Goal: Find specific fact: Find specific fact

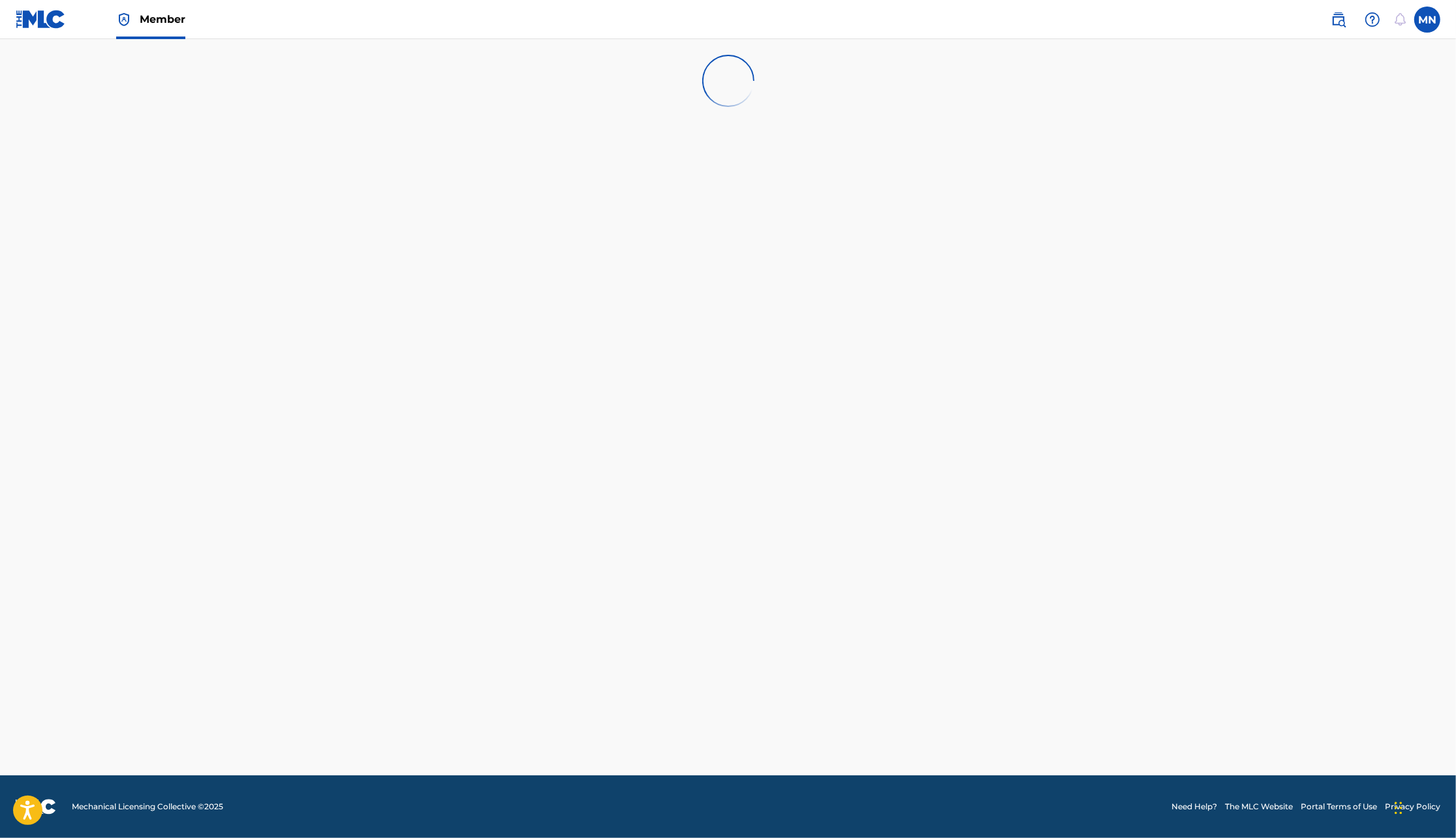
click at [1342, 20] on img at bounding box center [1338, 19] width 16 height 16
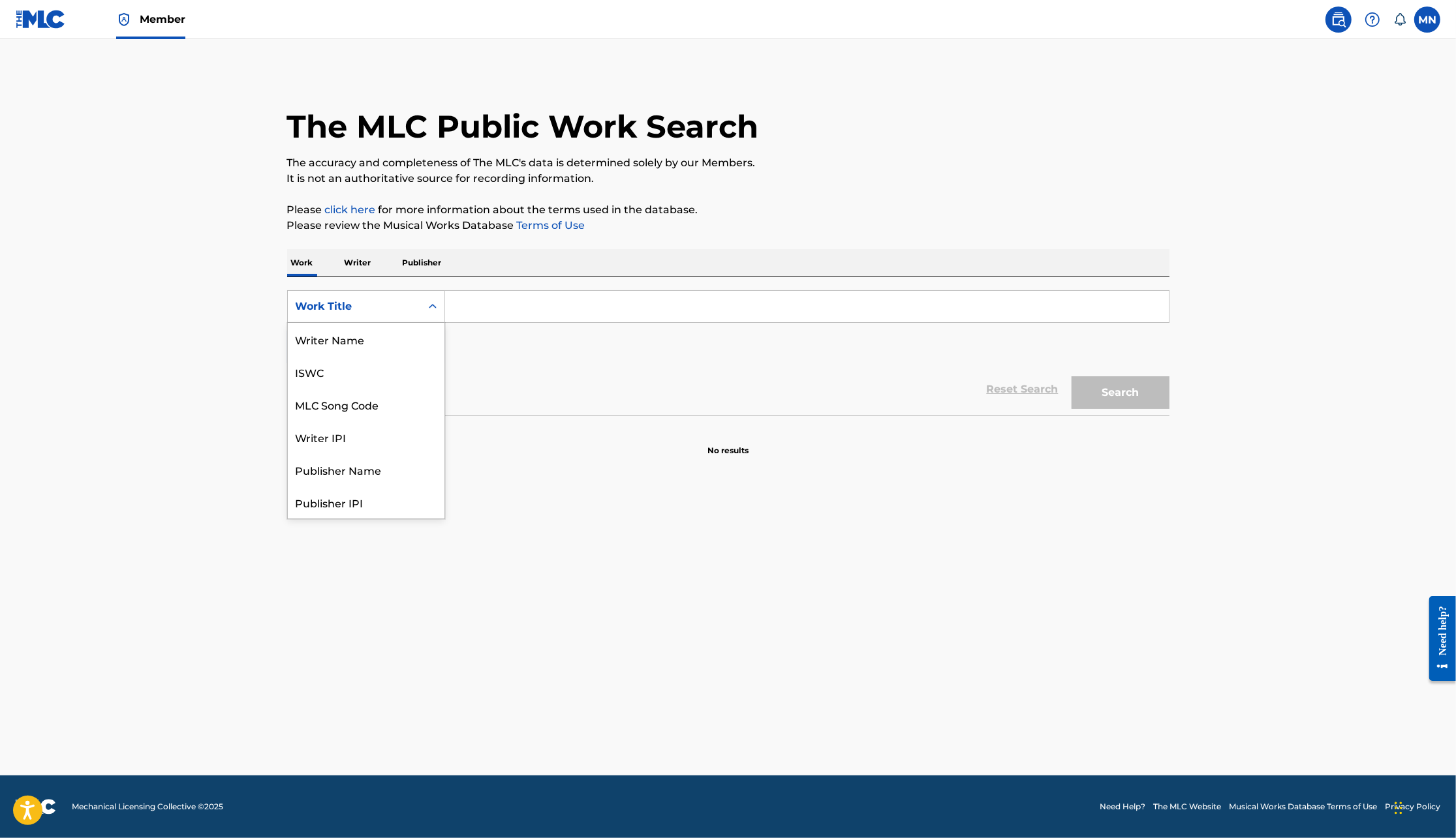
click at [372, 315] on div "Work Title" at bounding box center [354, 306] width 133 height 25
click at [378, 337] on div "MLC Song Code" at bounding box center [366, 340] width 156 height 33
click at [479, 303] on input "Search Form" at bounding box center [807, 306] width 724 height 31
paste input "S939YT"
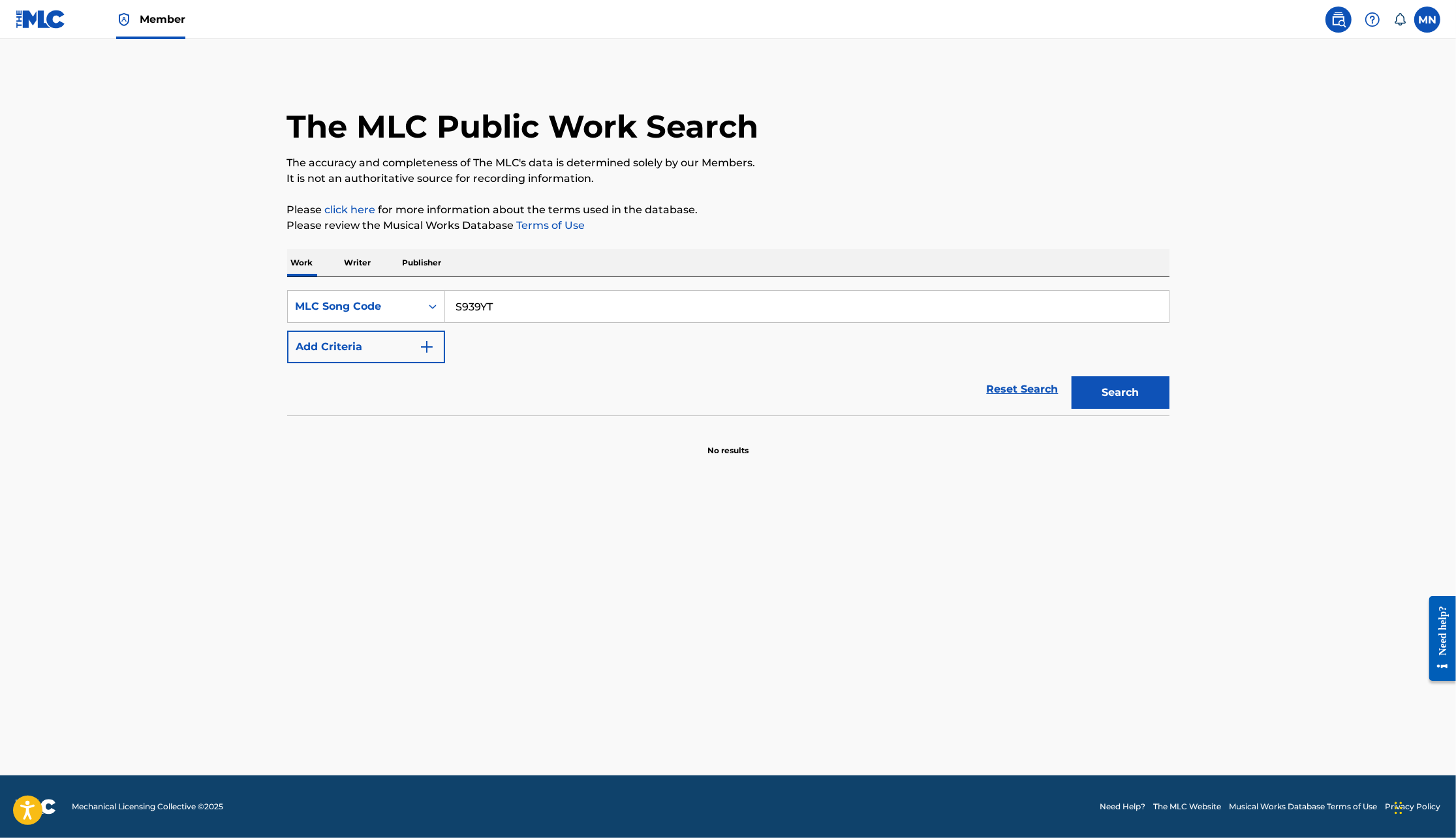
type input "S939YT"
click at [1072, 377] on button "Search" at bounding box center [1120, 393] width 98 height 33
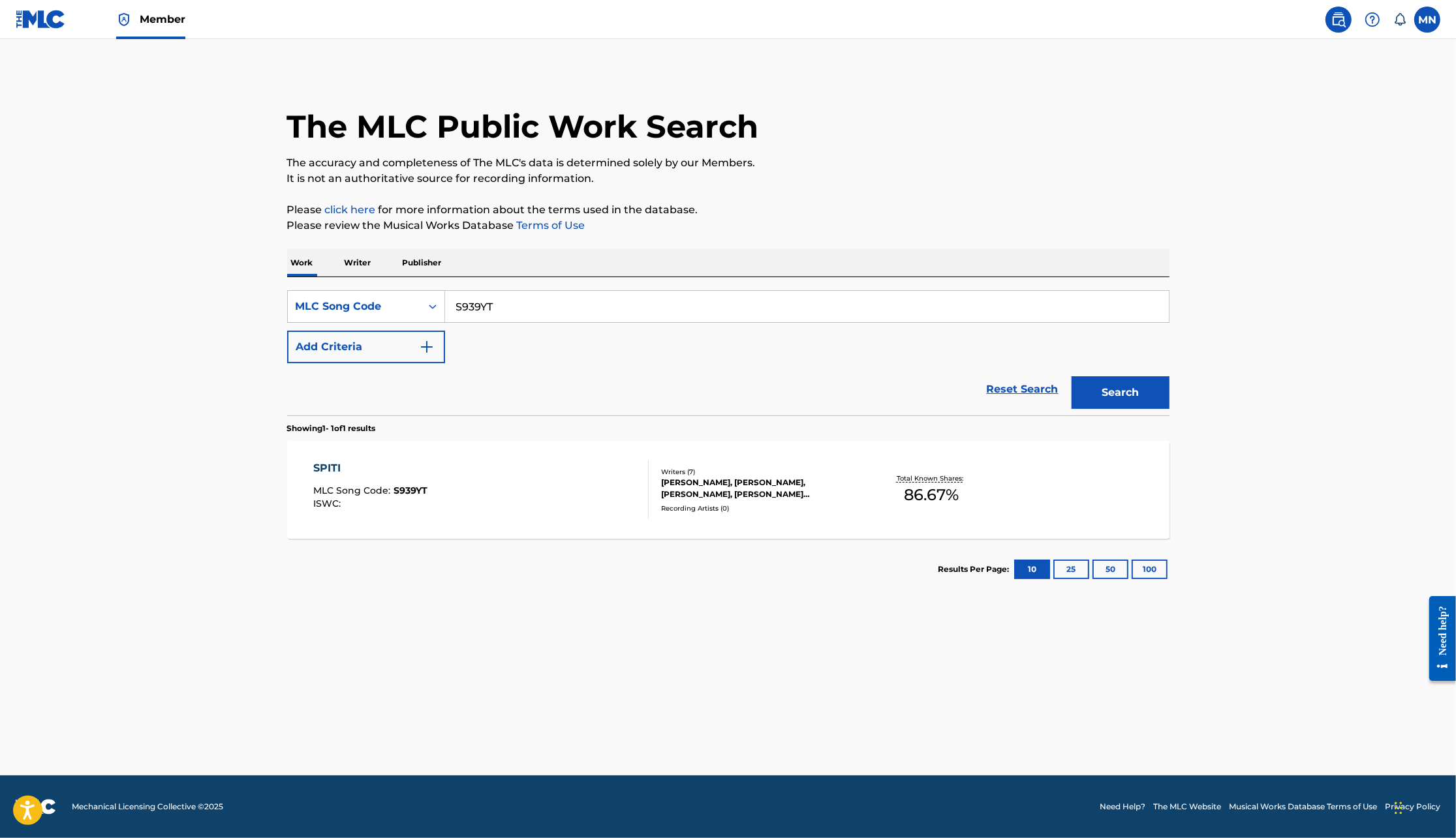
click at [556, 475] on div "SPITI MLC Song Code : S939YT ISWC :" at bounding box center [481, 490] width 336 height 59
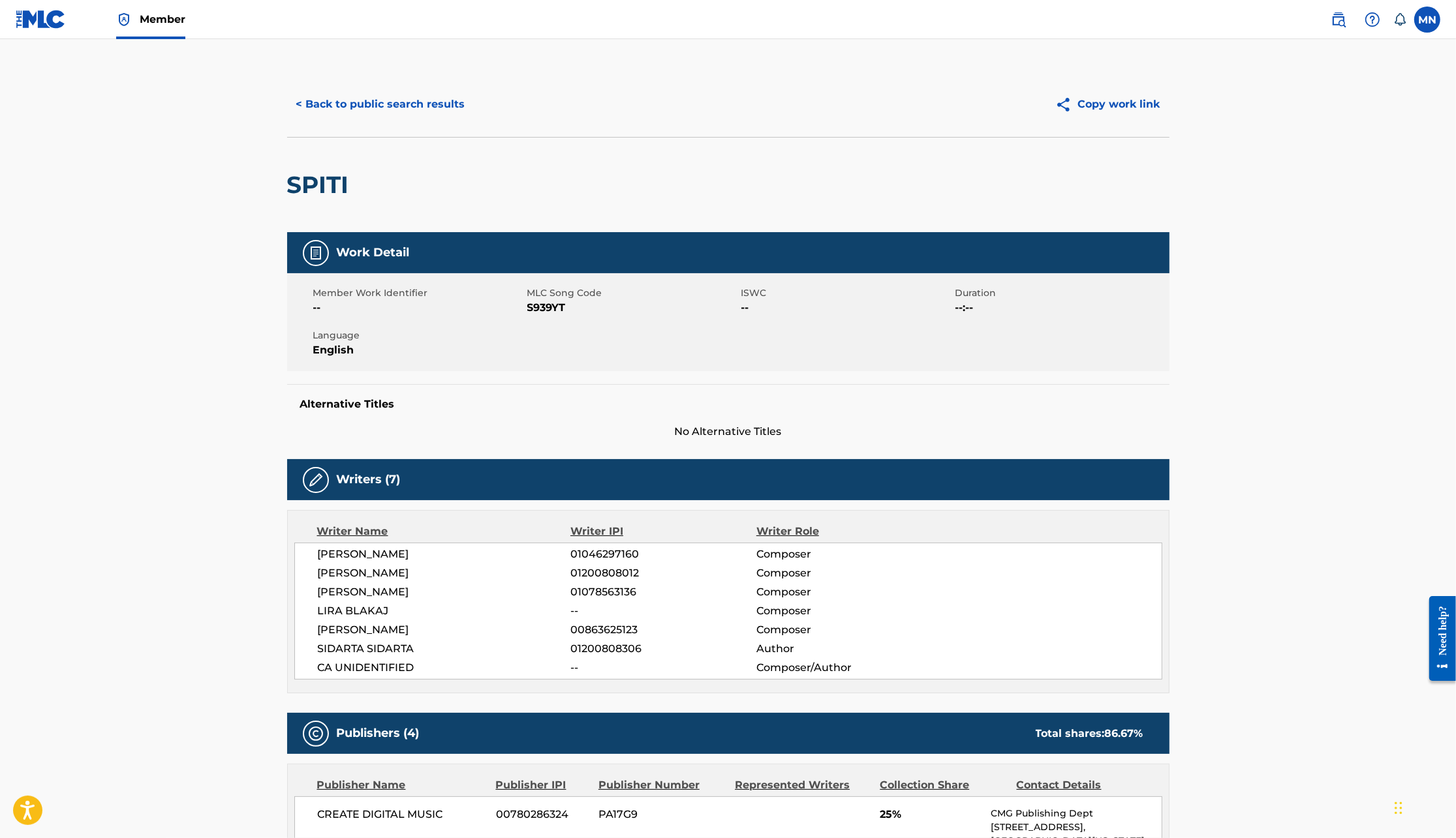
click at [38, 25] on img at bounding box center [40, 19] width 50 height 19
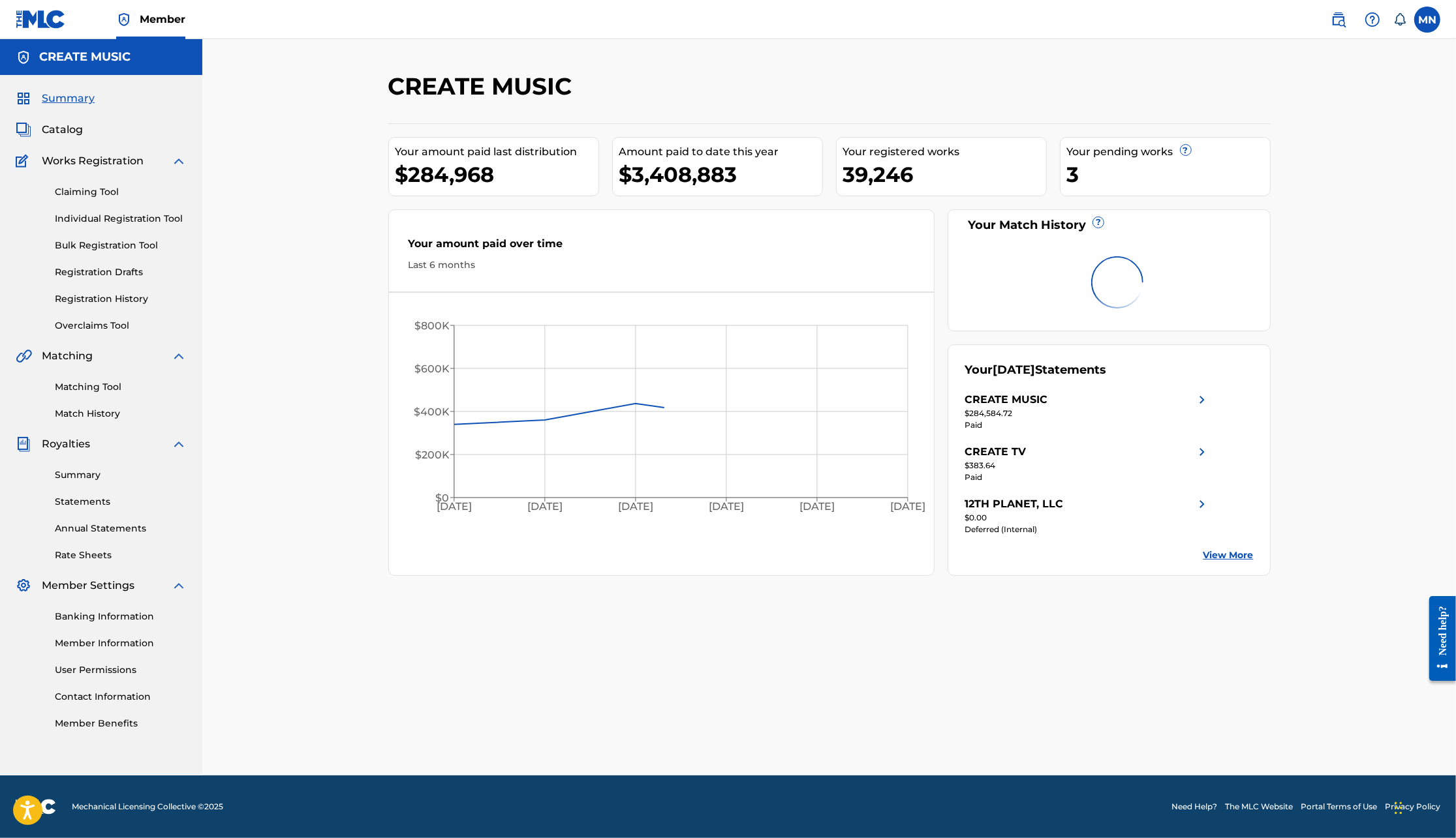
click at [91, 383] on link "Matching Tool" at bounding box center [120, 387] width 132 height 13
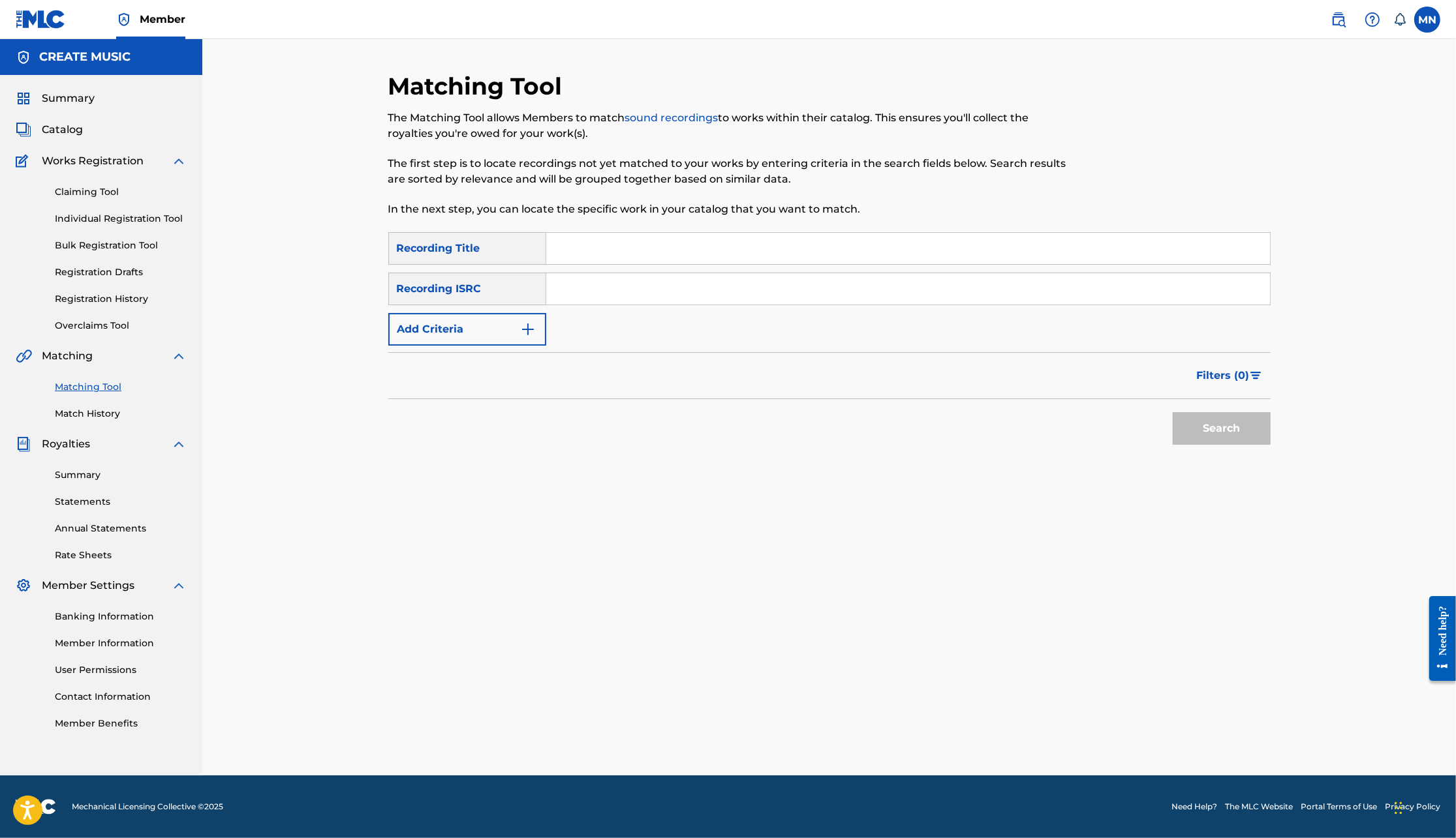
click at [639, 292] on input "Search Form" at bounding box center [908, 289] width 724 height 31
paste input "GRSTY2302307"
type input "GRSTY2302307"
click at [1173, 413] on button "Search" at bounding box center [1221, 429] width 98 height 33
